Goal: Book appointment/travel/reservation

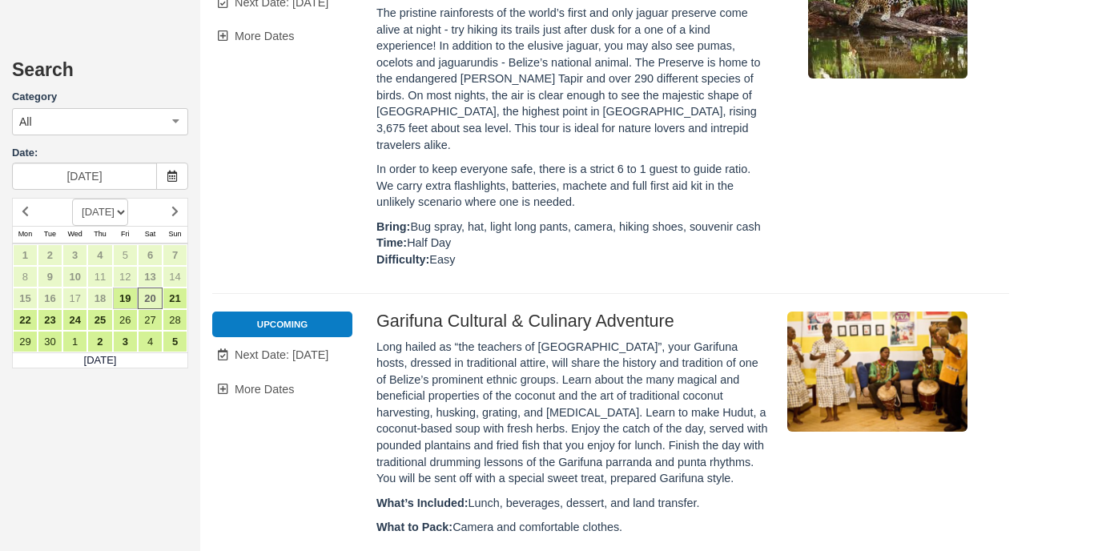
scroll to position [6891, 0]
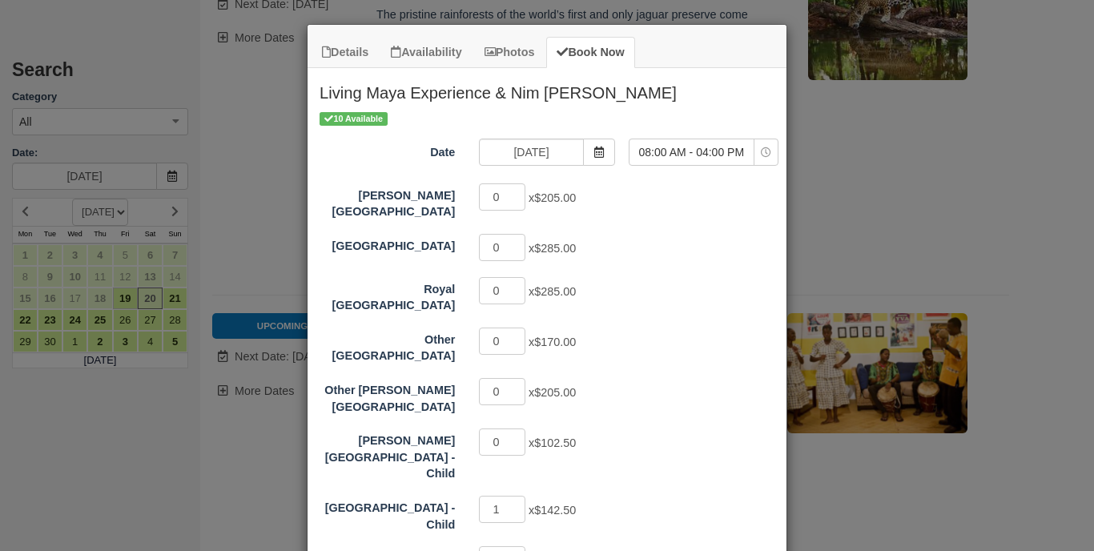
scroll to position [4, 0]
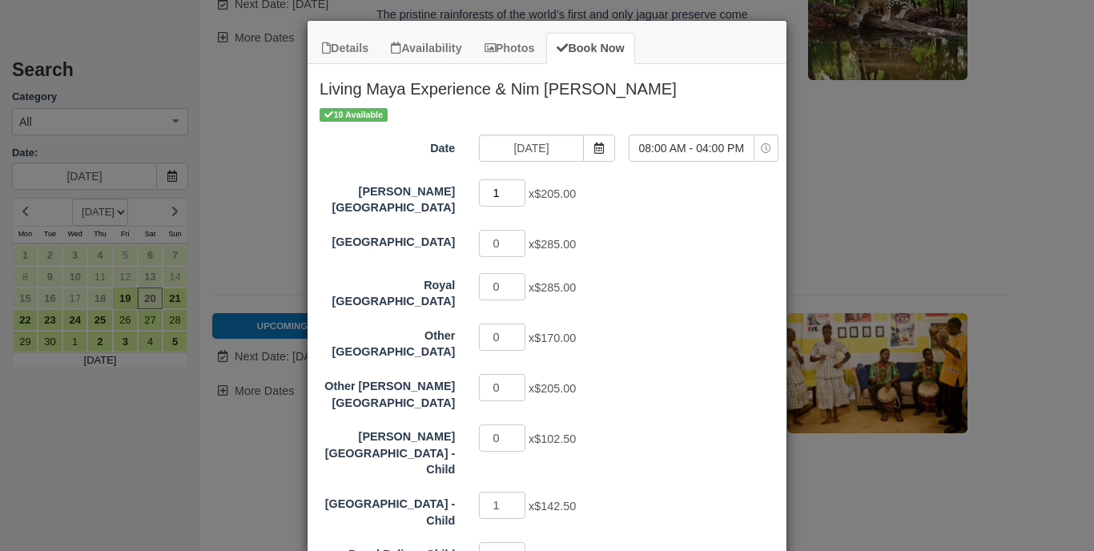
click at [519, 189] on input "1" at bounding box center [502, 192] width 46 height 27
click at [519, 189] on input "2" at bounding box center [502, 192] width 46 height 27
type input "3"
click at [519, 189] on input "3" at bounding box center [502, 192] width 46 height 27
click at [758, 423] on div "[PERSON_NAME] Bay Resort - Child [DEMOGRAPHIC_DATA] x $102.50" at bounding box center [547, 450] width 479 height 55
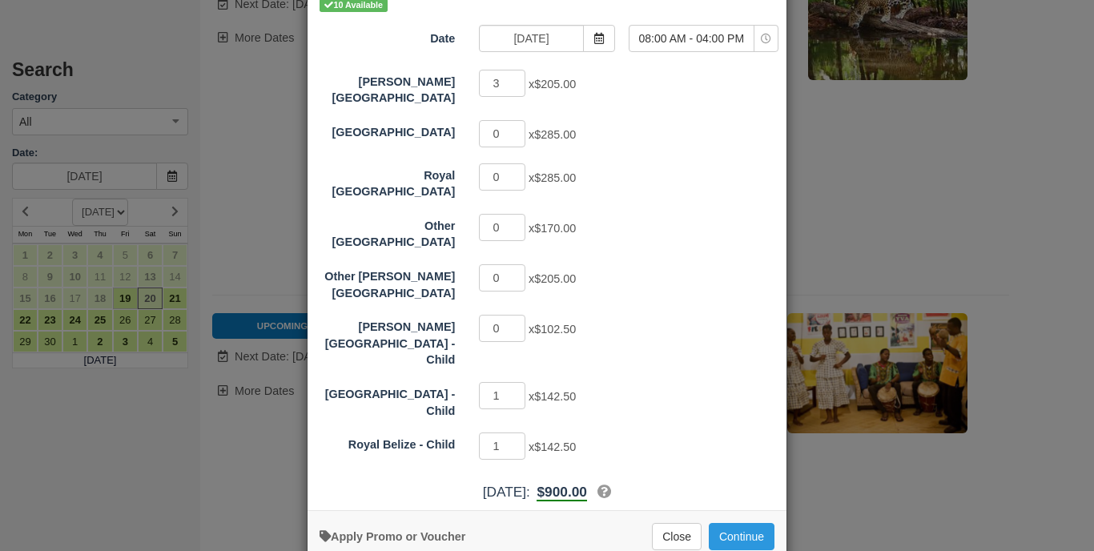
scroll to position [113, 0]
type input "0"
click at [519, 383] on input "0" at bounding box center [502, 396] width 46 height 27
type input "0"
click at [521, 433] on input "0" at bounding box center [502, 446] width 46 height 27
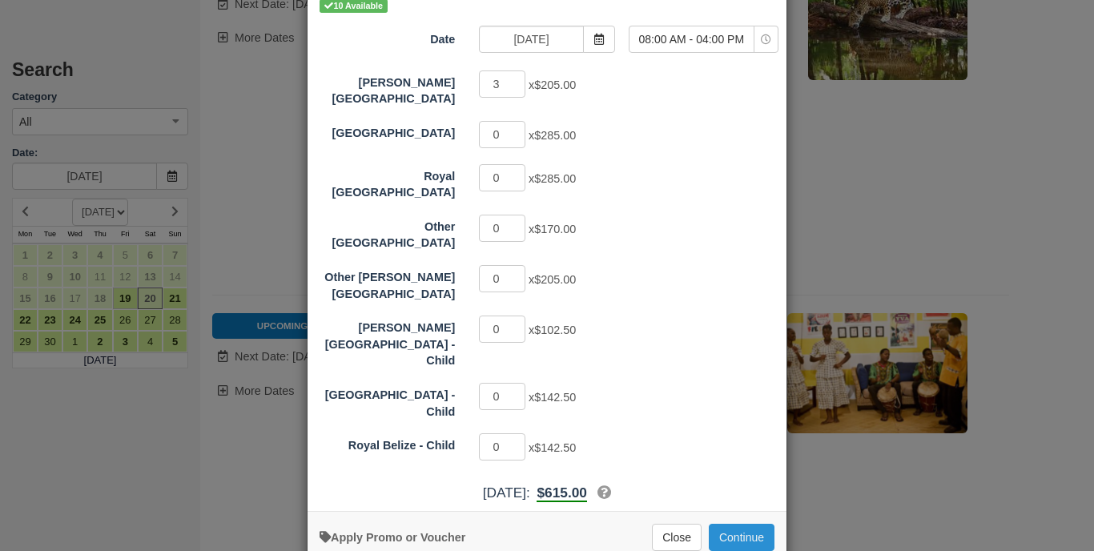
click at [712, 524] on button "Continue" at bounding box center [742, 537] width 66 height 27
